Goal: Information Seeking & Learning: Check status

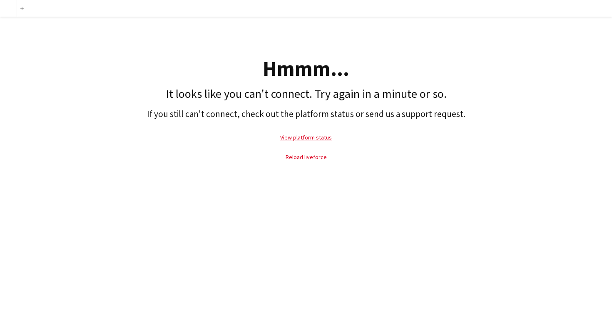
click at [306, 160] on link "Reload liveforce" at bounding box center [306, 156] width 41 height 7
click at [307, 155] on link "Reload liveforce" at bounding box center [306, 156] width 41 height 7
click at [301, 157] on link "Reload liveforce" at bounding box center [306, 156] width 41 height 7
click at [294, 136] on link "View platform status" at bounding box center [306, 137] width 52 height 7
